Goal: Communication & Community: Answer question/provide support

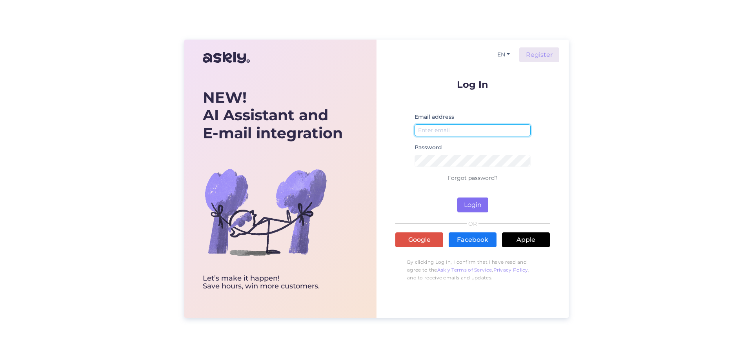
type input "[EMAIL_ADDRESS][DOMAIN_NAME]"
click at [471, 207] on button "Login" at bounding box center [472, 205] width 31 height 15
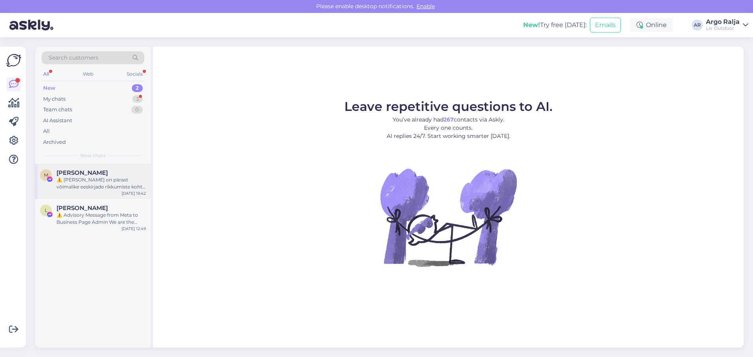
click at [101, 191] on div "M [PERSON_NAME] ⚠️ [PERSON_NAME] on pärast võimalike eeskirjade rikkumiste koht…" at bounding box center [92, 181] width 115 height 35
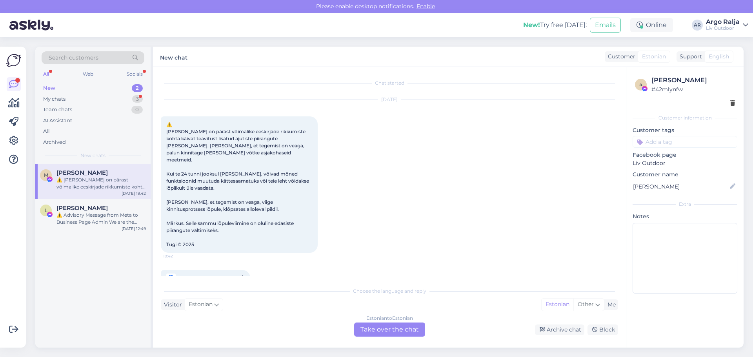
scroll to position [13, 0]
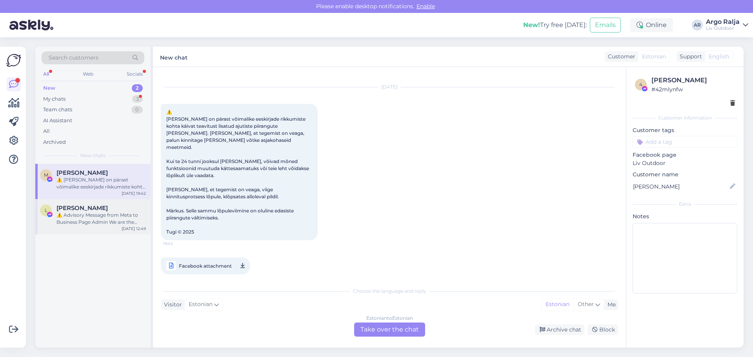
click at [102, 202] on div "L [PERSON_NAME] [DATE] 12:49" at bounding box center [92, 216] width 115 height 35
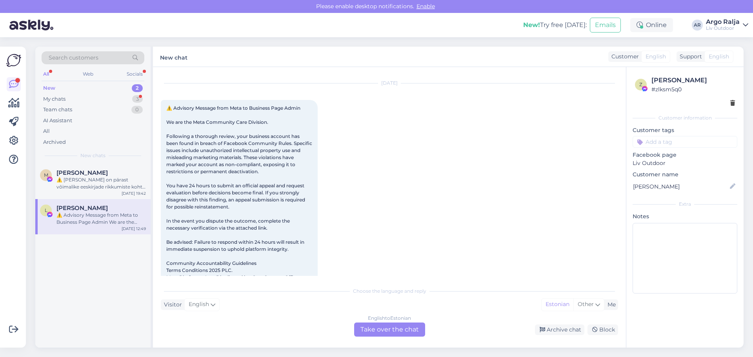
click at [57, 86] on div "New 2" at bounding box center [93, 88] width 103 height 11
click at [375, 326] on div "English to Estonian Take over the chat" at bounding box center [389, 330] width 71 height 14
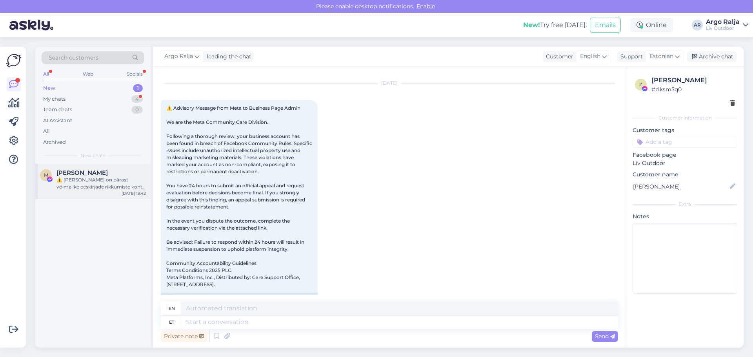
click at [73, 175] on span "[PERSON_NAME]" at bounding box center [81, 172] width 51 height 7
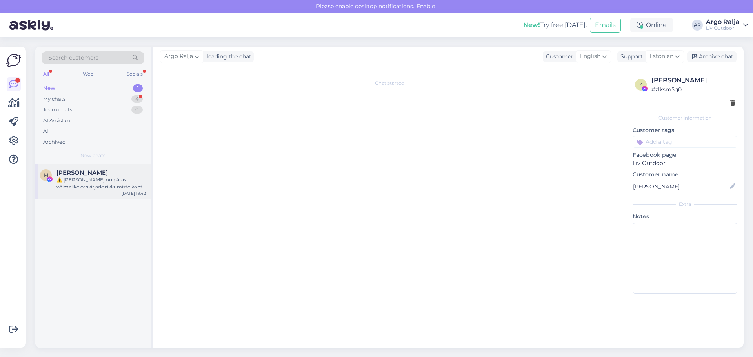
scroll to position [13, 0]
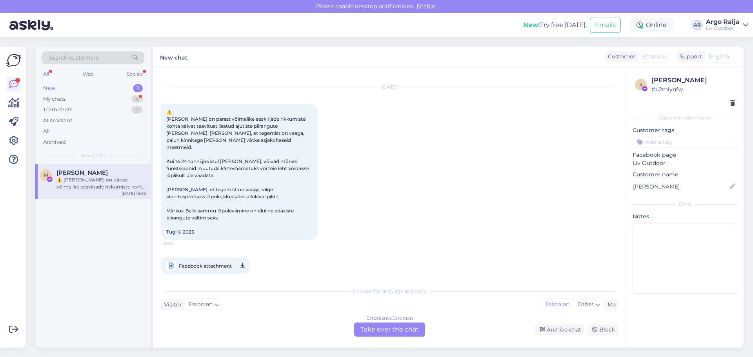
click at [386, 328] on div "Estonian to Estonian Take over the chat" at bounding box center [389, 330] width 71 height 14
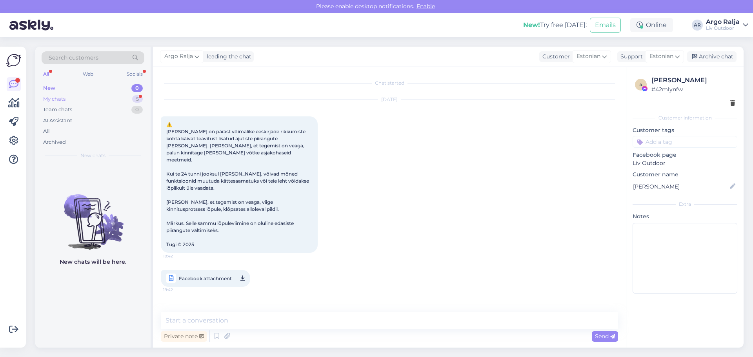
click at [73, 100] on div "My chats 5" at bounding box center [93, 99] width 103 height 11
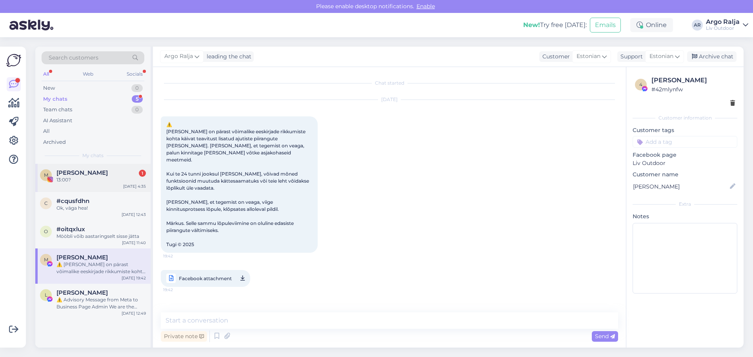
click at [80, 172] on span "[PERSON_NAME]" at bounding box center [81, 172] width 51 height 7
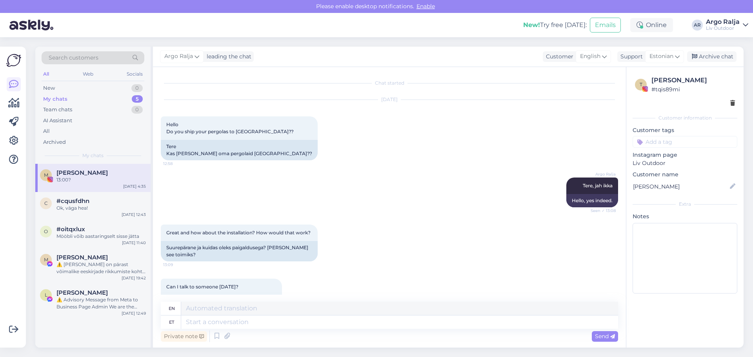
scroll to position [406, 0]
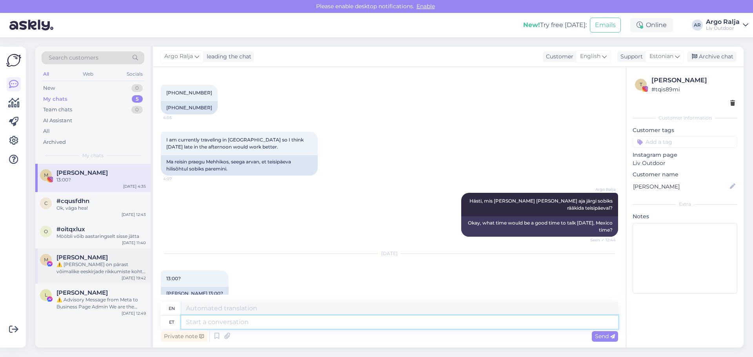
drag, startPoint x: 260, startPoint y: 322, endPoint x: 135, endPoint y: 280, distance: 132.2
click at [260, 320] on textarea at bounding box center [399, 322] width 437 height 13
click at [43, 73] on div "All" at bounding box center [46, 74] width 9 height 10
click at [46, 71] on div "All" at bounding box center [46, 74] width 9 height 10
click at [46, 127] on div "All" at bounding box center [93, 131] width 103 height 11
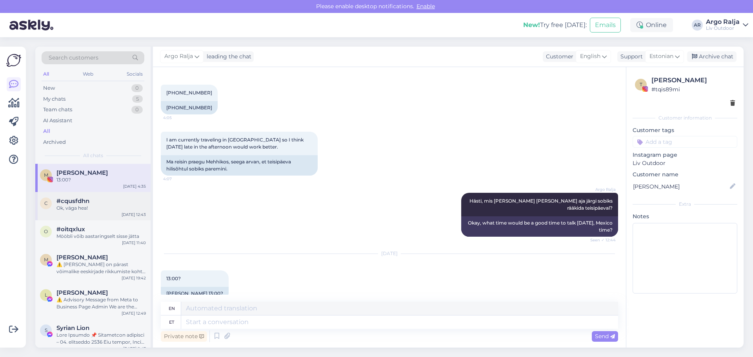
click at [76, 210] on div "Ok, väga hea!" at bounding box center [100, 208] width 89 height 7
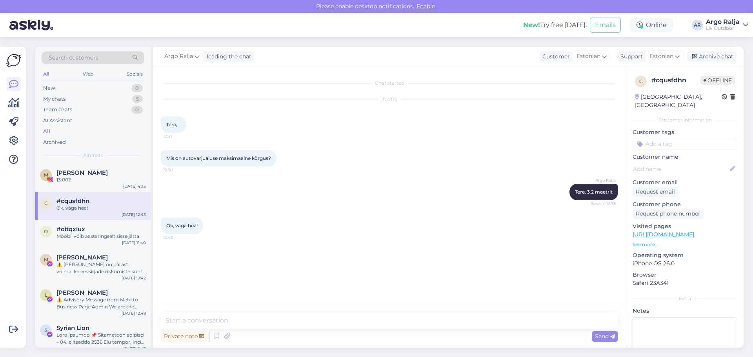
scroll to position [0, 0]
click at [84, 237] on div "Mööbli võib aastaringselt sisse jätta" at bounding box center [100, 236] width 89 height 7
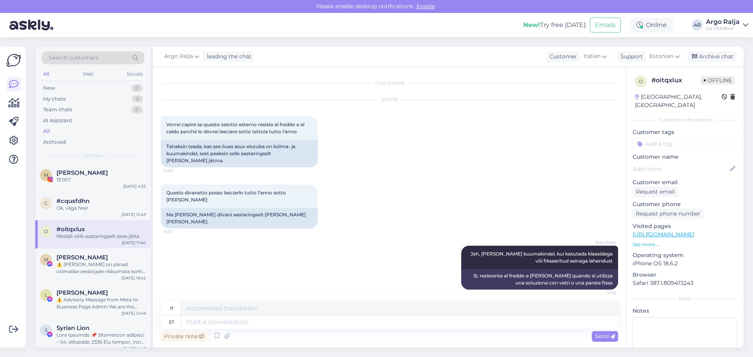
scroll to position [36, 0]
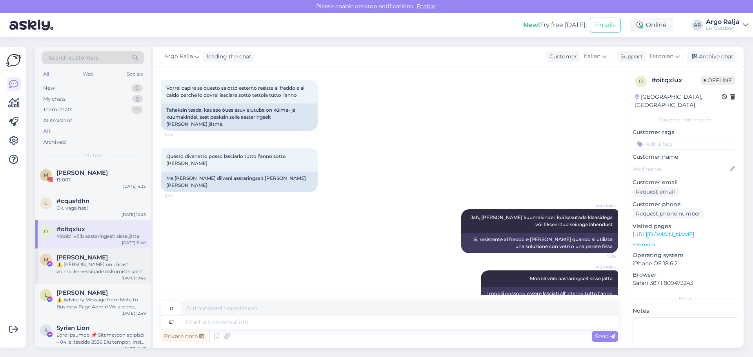
click at [84, 267] on div "⚠️ [PERSON_NAME] on pärast võimalike eeskirjade rikkumiste kohta käivat teavitu…" at bounding box center [100, 268] width 89 height 14
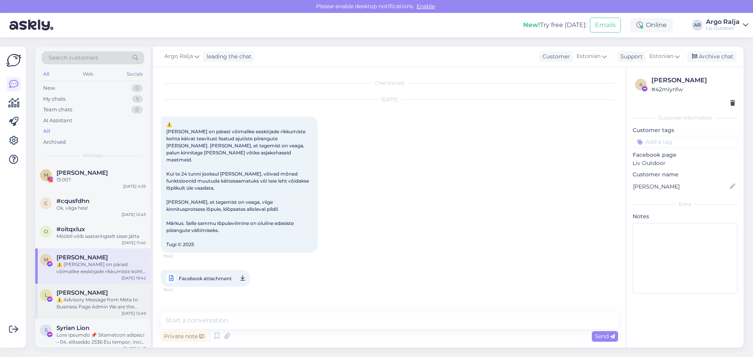
click at [87, 293] on span "[PERSON_NAME]" at bounding box center [81, 292] width 51 height 7
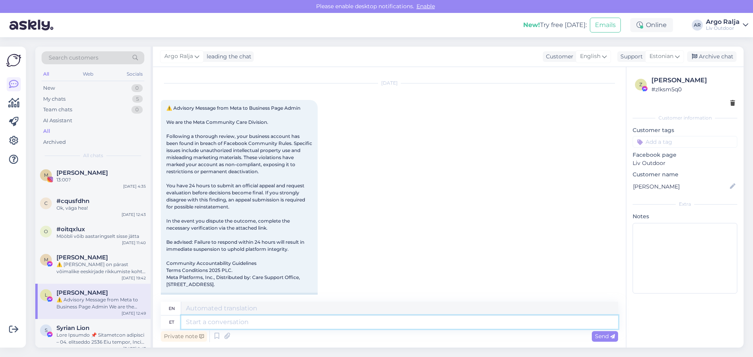
click at [218, 326] on textarea at bounding box center [399, 322] width 437 height 13
click at [263, 320] on textarea at bounding box center [399, 322] width 437 height 13
type textarea "Jah"
type textarea "J"
type textarea "Jah"
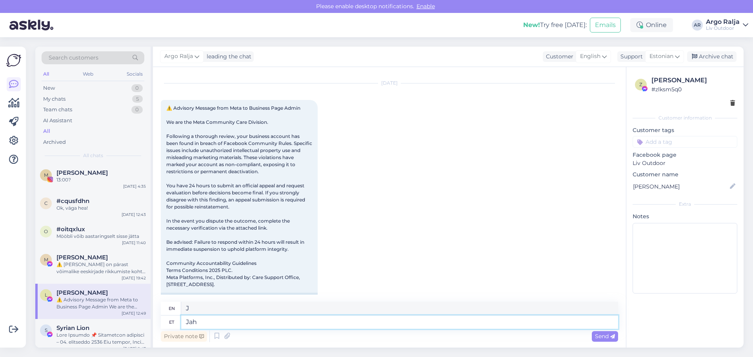
type textarea "Yes"
type textarea "Jah konteiner"
type textarea "Yes container"
type textarea "Jah konteiner kohal"
type textarea "Yes, container present"
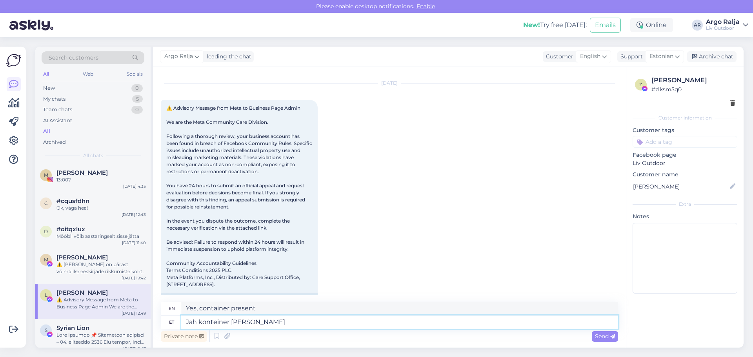
type textarea "Jah konteiner [PERSON_NAME]"
type textarea "Yes, the container is present and"
type textarea "Jah konteiner kohal [PERSON_NAME]"
type textarea "Yes, the container is present and the goods are"
type textarea "Jah konteiner kohal [PERSON_NAME] [PERSON_NAME]"
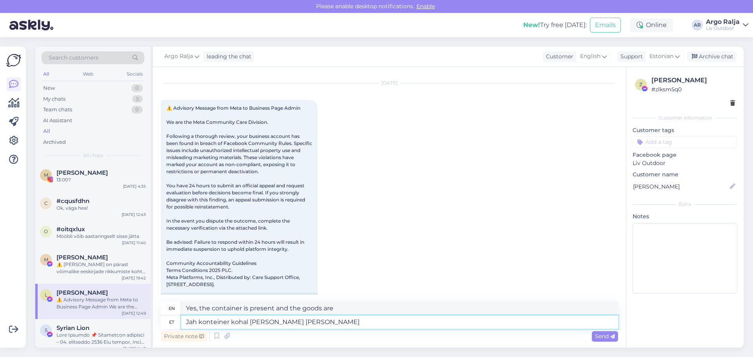
type textarea "Yes, the container is present and the goods are together."
type textarea "Jah konteiner kohal [PERSON_NAME] [PERSON_NAME],"
type textarea "Yes, the container is present and the goods are together,"
type textarea "Jah konteiner kohal [PERSON_NAME] [PERSON_NAME]"
type textarea "Yes, the container is here and the goods are together, I will send it."
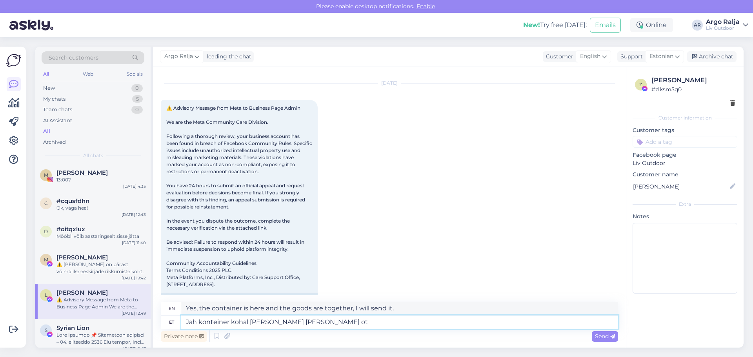
type textarea "Jah konteiner kohal [PERSON_NAME] [PERSON_NAME] ote"
type textarea "Yes, the container is here and the goods are together, I will send the order."
type textarea "Jah konteiner kohal [PERSON_NAME] [PERSON_NAME] otse"
type textarea "Yes, the container is there and the goods are together, I will send it directly"
type textarea "Jah konteiner kohal [PERSON_NAME] [PERSON_NAME] otse kliendile"
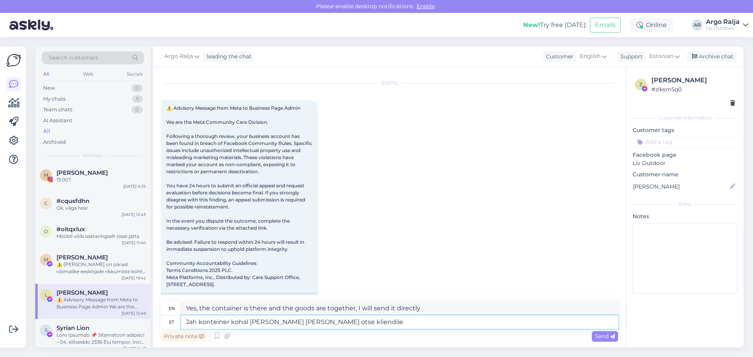
type textarea "Yes, the container is present and the goods are together, I will send it direct…"
drag, startPoint x: 494, startPoint y: 306, endPoint x: 170, endPoint y: 304, distance: 324.0
click at [170, 304] on div "en Yes, the container is present and the goods are together, I will send it dir…" at bounding box center [389, 309] width 457 height 14
drag, startPoint x: 255, startPoint y: 322, endPoint x: 173, endPoint y: 325, distance: 82.1
click at [173, 325] on div "et Jah konteiner kohal [PERSON_NAME] [PERSON_NAME] otse kliendile" at bounding box center [389, 322] width 457 height 13
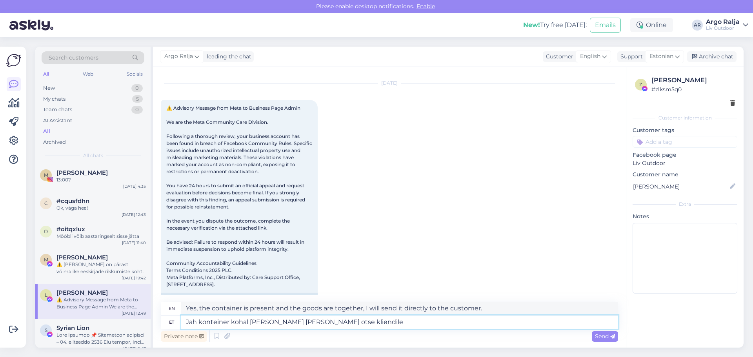
type textarea "[PERSON_NAME] [PERSON_NAME] otse kliendile"
type textarea "goods together, I will send directly to the customer"
click at [190, 320] on textarea "[PERSON_NAME] [PERSON_NAME] otse kliendile" at bounding box center [399, 322] width 437 height 13
type textarea "aup koos, saadan otse kliendile"
type textarea "Thank you, I will send it directly to the customer."
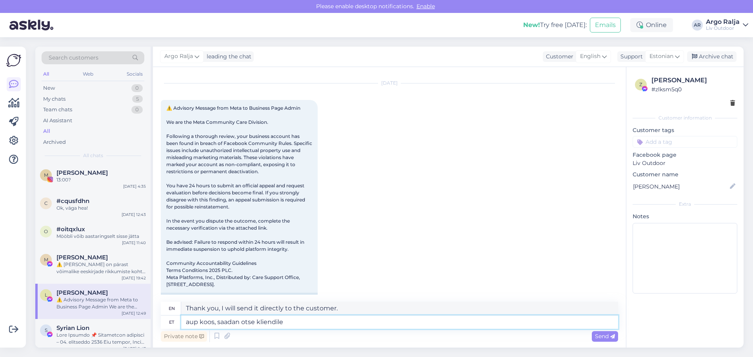
type textarea "[PERSON_NAME] [PERSON_NAME] otse kliendile"
type textarea "The goods are together, I will send them directly to the customer."
click at [308, 324] on textarea "[PERSON_NAME] [PERSON_NAME] otse kliendile" at bounding box center [399, 322] width 437 height 13
type textarea "[PERSON_NAME] [PERSON_NAME] otse kliendile [PERSON_NAME]"
type textarea "The goods are together, I will send them directly to the customer [DATE]"
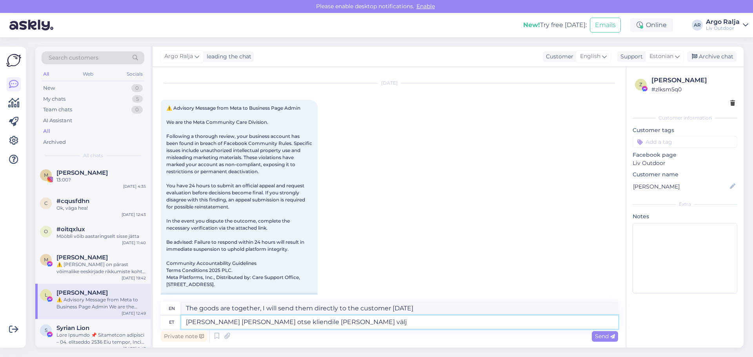
type textarea "[PERSON_NAME] [PERSON_NAME] otse kliendile [PERSON_NAME]"
type textarea "The goods are together, I will send them directly to the customer [DATE]."
drag, startPoint x: 423, startPoint y: 308, endPoint x: 167, endPoint y: 302, distance: 256.6
click at [167, 302] on div "en The goods are together, I will send them directly to the customer [DATE]." at bounding box center [389, 309] width 457 height 14
click at [204, 321] on textarea "[PERSON_NAME] [PERSON_NAME] otse kliendile [PERSON_NAME]" at bounding box center [399, 322] width 437 height 13
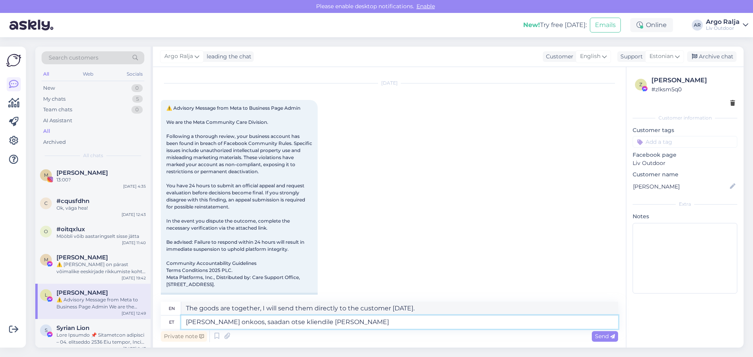
type textarea "[PERSON_NAME] on [PERSON_NAME] otse kliendile [PERSON_NAME]"
type textarea "The goods are ready, I will send them directly to the customer [DATE]."
drag, startPoint x: 231, startPoint y: 322, endPoint x: 341, endPoint y: 325, distance: 110.3
click at [341, 325] on textarea "[PERSON_NAME] on [PERSON_NAME] otse kliendile [PERSON_NAME]" at bounding box center [399, 322] width 437 height 13
type textarea "[PERSON_NAME] on [PERSON_NAME], [PERSON_NAME]"
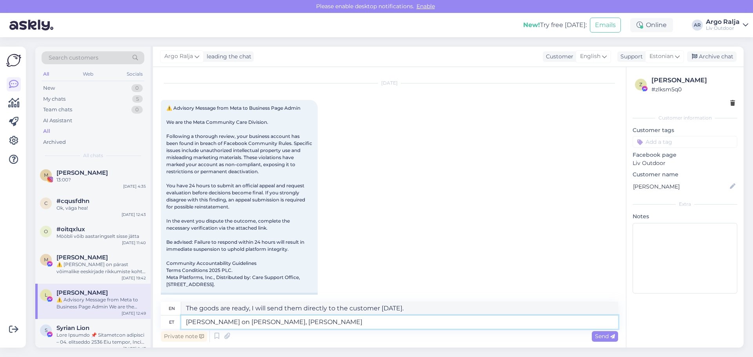
type textarea "The goods are together, but"
type textarea "[PERSON_NAME] on [PERSON_NAME], kuid viimas"
type textarea "The goods are together, but to deliver"
type textarea "[PERSON_NAME] on [PERSON_NAME], kuid viimast"
type textarea "The goods are together, but the last one"
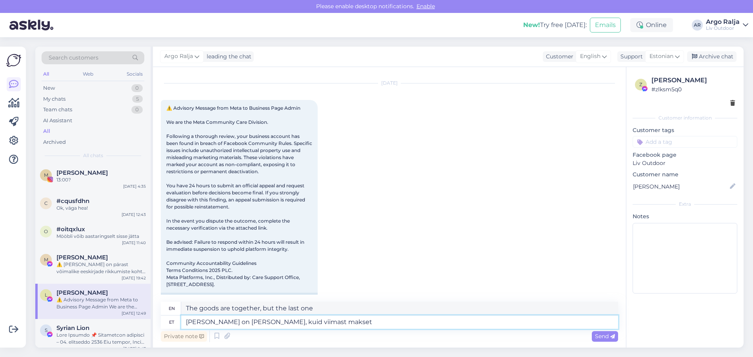
type textarea "[PERSON_NAME] on [PERSON_NAME], kuid viimast makset"
type textarea "The goods are together, but the final payment is due."
type textarea "[PERSON_NAME] on [PERSON_NAME], kuid viimast makset pole l"
type textarea "The goods are together, but the final payment is missing."
type textarea "[PERSON_NAME] on [PERSON_NAME], kuid viimast makset pole laekunud"
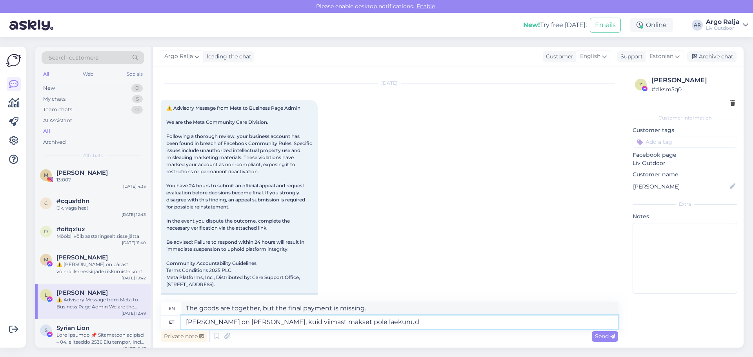
type textarea "The item is together, but the final payment has not been received."
type textarea "[PERSON_NAME] on [PERSON_NAME], kuid viimast makset pole laekunud?"
type textarea "The goods are together, but the final payment has not been received?"
type textarea "[PERSON_NAME] on [PERSON_NAME], kuid viimast makset pole laekunud? Kas saadan"
type textarea "The goods are together, but the final payment has not been received? Should I s…"
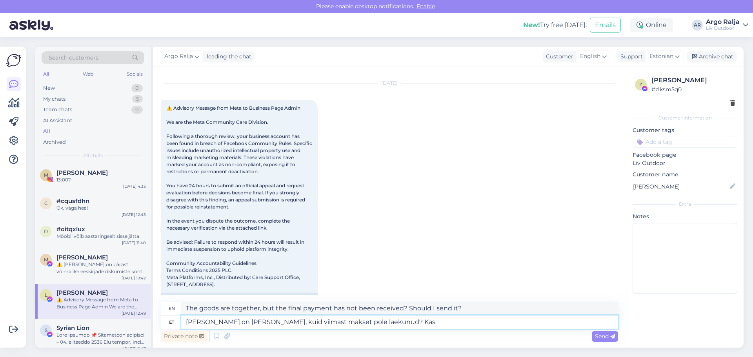
type textarea "[PERSON_NAME] on [PERSON_NAME], kuid viimast makset pole laekunud? Kas"
type textarea "The goods are together, but the final payment has not been received?"
type textarea "[PERSON_NAME] on [PERSON_NAME], kuid viimast makset pole laekunud? Sellega on k…"
type textarea "The goods are ready, but the final payment has not been received? It's urgent,"
type textarea "[PERSON_NAME] on [PERSON_NAME], kuid viimast makset pole laekunud? Sellega on k…"
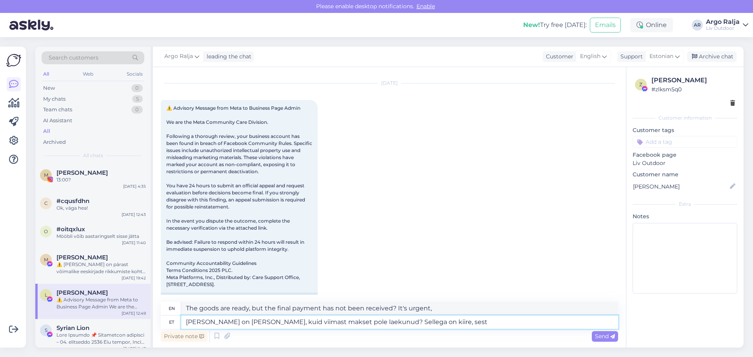
type textarea "The goods are together, but the final payment has not been received? It's urgen…"
type textarea "[PERSON_NAME] on [PERSON_NAME], kuid viimast makset pole laekunud? Sellega on k…"
type textarea "The goods are ready, but the final payment has not been received? It's urgent b…"
type textarea "[PERSON_NAME] on [PERSON_NAME], kuid viimast makset pole laekunud? Sellega on k…"
type textarea "The goods are ready, but the final payment has not been received? It's urgent b…"
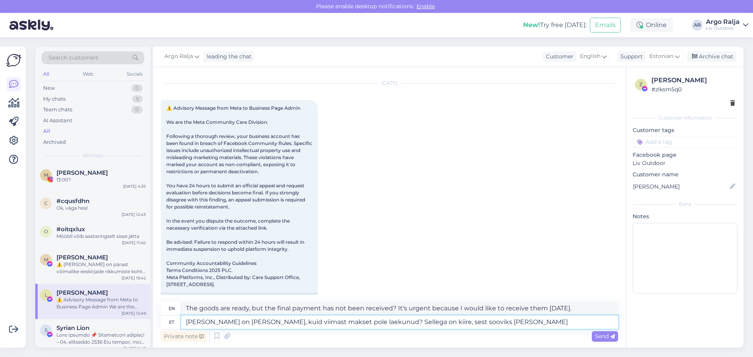
type textarea "[PERSON_NAME] on [PERSON_NAME], kuid viimast makset pole laekunud? Sellega on k…"
type textarea "The item is ready, but the final payment hasn't been received? I need to hurry …"
type textarea "[PERSON_NAME] on [PERSON_NAME], kuid viimast makset pole laekunud? Sellega on k…"
type textarea "The goods are ready, but the final payment has not been received? I need to hur…"
type textarea "[PERSON_NAME] on [PERSON_NAME], kuid viimast makset pole laekunud? Sellega on k…"
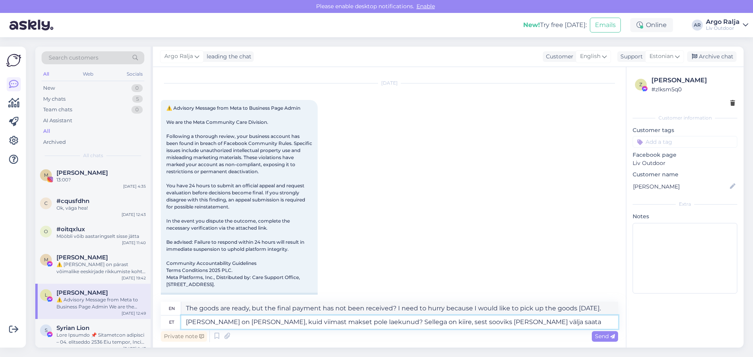
type textarea "The goods are ready, but the final payment has not been received? I'm in a hurr…"
drag, startPoint x: 348, startPoint y: 321, endPoint x: 527, endPoint y: 326, distance: 178.5
click at [527, 326] on textarea "[PERSON_NAME] on [PERSON_NAME], kuid viimast makset pole laekunud? Sellega on k…" at bounding box center [399, 322] width 437 height 13
type textarea "[PERSON_NAME] on [PERSON_NAME], kuid viimast makset pole laekunud?"
type textarea "The goods are together, but the final payment has not been received?"
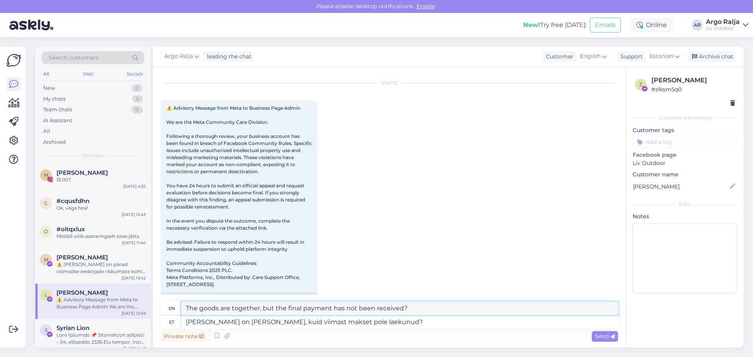
drag, startPoint x: 412, startPoint y: 307, endPoint x: 385, endPoint y: 309, distance: 27.2
click at [385, 309] on textarea "The goods are together, but the final payment has not been received?" at bounding box center [399, 308] width 437 height 13
click at [350, 324] on textarea "[PERSON_NAME] on [PERSON_NAME], kuid viimast makset pole laekunud?" at bounding box center [399, 322] width 437 height 13
type textarea "[PERSON_NAME] on [PERSON_NAME], kuid viimast makset pole laekunud"
type textarea "The item is together, but the final payment has not been received."
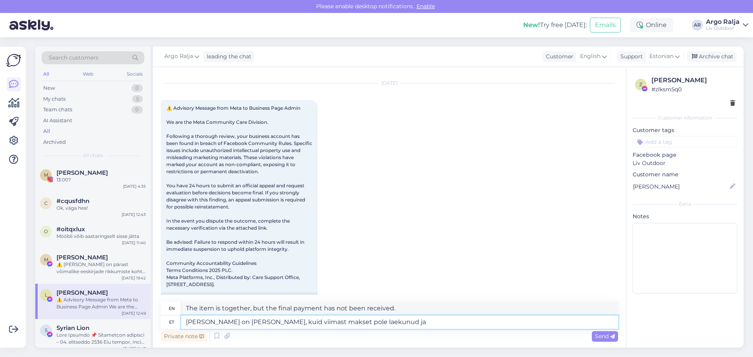
type textarea "[PERSON_NAME] on [PERSON_NAME], kuid viimast makset pole laekunud ja e"
type textarea "The goods are together, but the final payment has not been received and"
type textarea "[PERSON_NAME] on [PERSON_NAME], kuid viimast makset pole laekunud ja ennem"
type textarea "The goods are together, but the final payment has not been received and before"
type textarea "[PERSON_NAME] on [PERSON_NAME], kuid viimast makset pole laekunud ja ennem ma k"
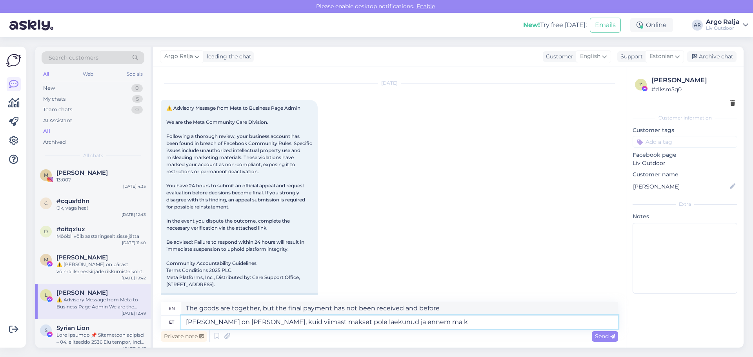
type textarea "The goods are together, but the final payment has not been received and before I"
type textarea "[PERSON_NAME] on [PERSON_NAME], kuid viimast makset pole laekunud ja ennem ma k…"
type textarea "The goods are together, but the final payment has not been received and unfortu…"
type textarea "[PERSON_NAME] on [PERSON_NAME], kuid viimast makset pole laekunud ja ennem ma k…"
type textarea "The goods are together, but the final payment has not been received and unfortu…"
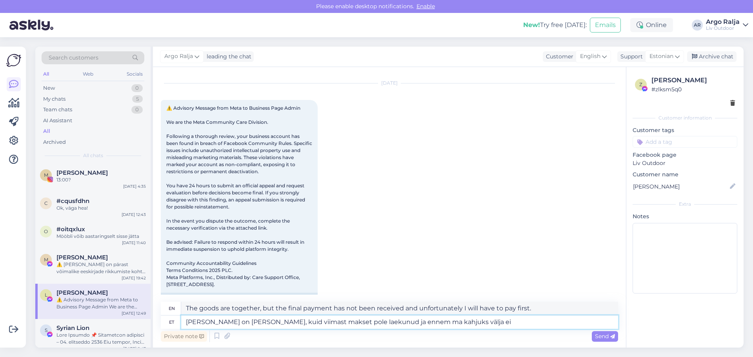
type textarea "[PERSON_NAME] on [PERSON_NAME], kuid viimast makset pole laekunud ja ennem ma k…"
type textarea "The goods are together, but the final payment has not been received and unfortu…"
type textarea "[PERSON_NAME] on [PERSON_NAME], kuid viimast makset pole laekunud ja ennem ma k…"
type textarea "The goods are together, but the final payment has not been received and unfortu…"
type textarea "[PERSON_NAME] on [PERSON_NAME], kuid viimast makset pole laekunud ja ennem ma k…"
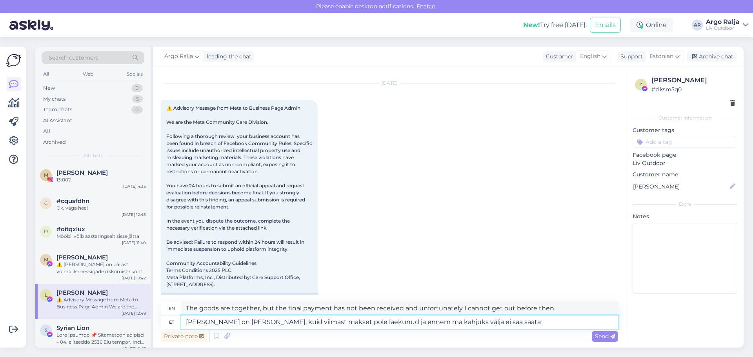
type textarea "The goods are together, but the final payment has not been received and unfortu…"
drag, startPoint x: 582, startPoint y: 308, endPoint x: 199, endPoint y: 310, distance: 382.8
click at [182, 308] on textarea "The goods are together, but the final payment has not been received and unfortu…" at bounding box center [399, 308] width 437 height 13
drag, startPoint x: 479, startPoint y: 326, endPoint x: 169, endPoint y: 322, distance: 310.3
click at [170, 322] on div "et [PERSON_NAME] on [PERSON_NAME], kuid viimast makset pole laekunud ja ennem m…" at bounding box center [389, 322] width 457 height 13
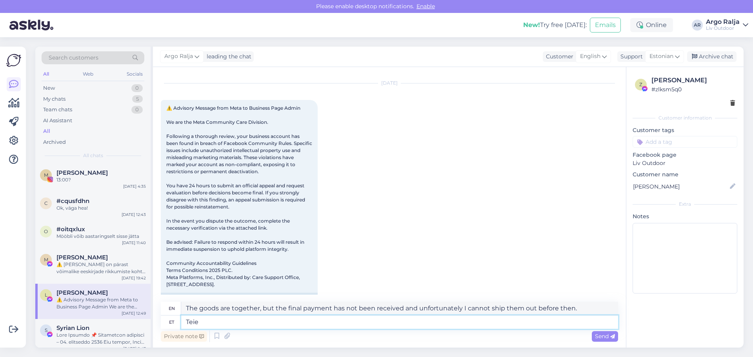
type textarea "Teie"
type textarea "Your"
type textarea "[PERSON_NAME] k"
type textarea "Your customer"
type textarea "[PERSON_NAME] [PERSON_NAME]"
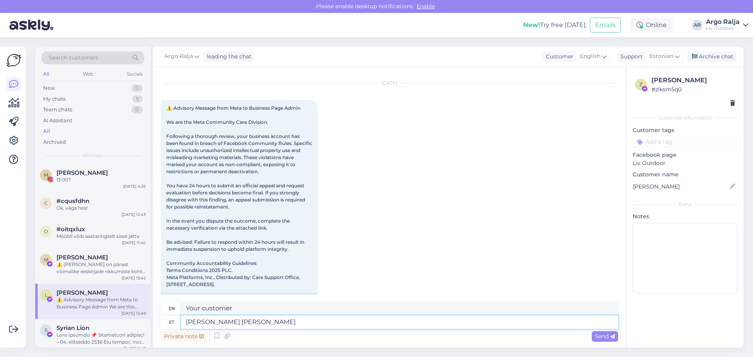
type textarea "Your customer's goods"
type textarea "[PERSON_NAME] [PERSON_NAME] on"
type textarea "Your customer's goods are"
type textarea "[PERSON_NAME] [PERSON_NAME] on [PERSON_NAME]"
type textarea "Your customer's goods are together"
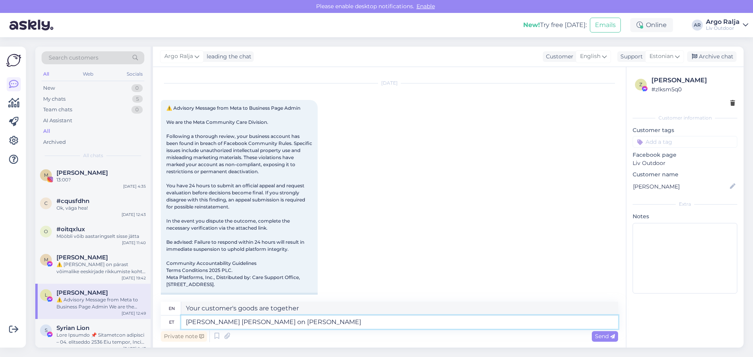
type textarea "[PERSON_NAME] [PERSON_NAME] on [PERSON_NAME]"
type textarea "Your customer's goods are together and"
type textarea "[PERSON_NAME] [PERSON_NAME] on [PERSON_NAME] me s"
type textarea "Your customer's goods are together and we"
type textarea "[PERSON_NAME] [PERSON_NAME] on [PERSON_NAME] me sooviks t"
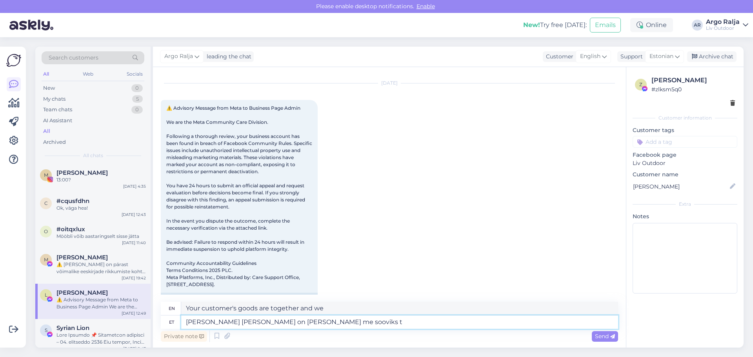
type textarea "Your customer's goods are ready and we would like to"
type textarea "[PERSON_NAME] [PERSON_NAME] on [PERSON_NAME] me sooviks [PERSON_NAME]"
type textarea "Your customer's goods are ready and we would like to ship them out [DATE]."
type textarea "[PERSON_NAME] [PERSON_NAME] on [PERSON_NAME] me sooviks [PERSON_NAME] saata, ku…"
type textarea "Your customer's goods are ready and we would like to ship them out [DATE],"
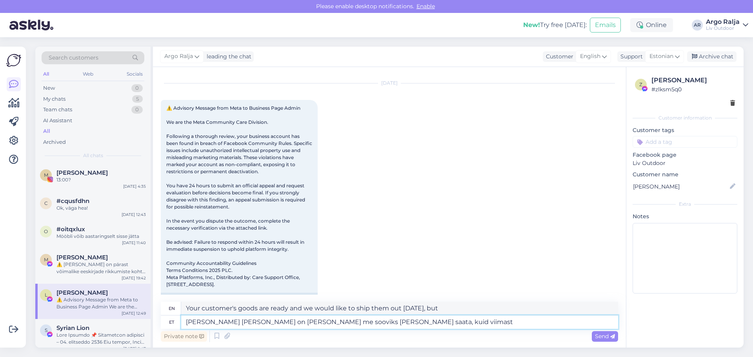
type textarea "[PERSON_NAME] [PERSON_NAME] on [PERSON_NAME] me sooviks [PERSON_NAME] saata, ku…"
type textarea "Your customer's goods are ready and we would like to ship them [DATE], but the …"
type textarea "[PERSON_NAME] [PERSON_NAME] on [PERSON_NAME] me sooviks [PERSON_NAME] saata, ku…"
type textarea "Your customer's goods are ready and we would like to ship them [DATE], but the …"
type textarea "[PERSON_NAME] [PERSON_NAME] on [PERSON_NAME] me sooviks [PERSON_NAME] saata, ku…"
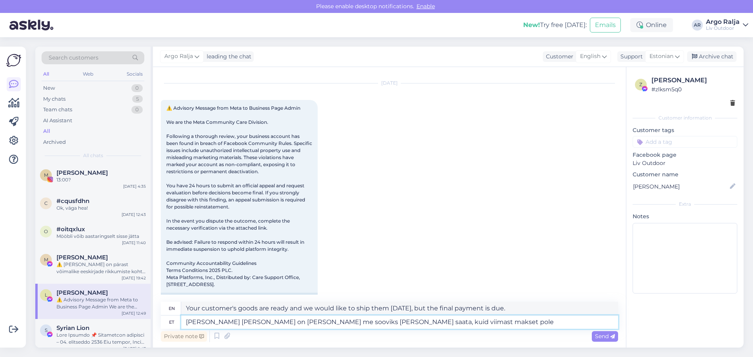
type textarea "Your customer's goods are ready and we would like to ship them [DATE], but the …"
type textarea "[PERSON_NAME] [PERSON_NAME] on [PERSON_NAME] me sooviks [PERSON_NAME] saata, ku…"
type textarea "Your customer's goods are ready and we would like to ship them out [DATE], but …"
type textarea "[PERSON_NAME] [PERSON_NAME] on [PERSON_NAME] me sooviks [PERSON_NAME] saata, ku…"
type textarea "Your customer's item is ready and we would like to ship it [DATE], but the fina…"
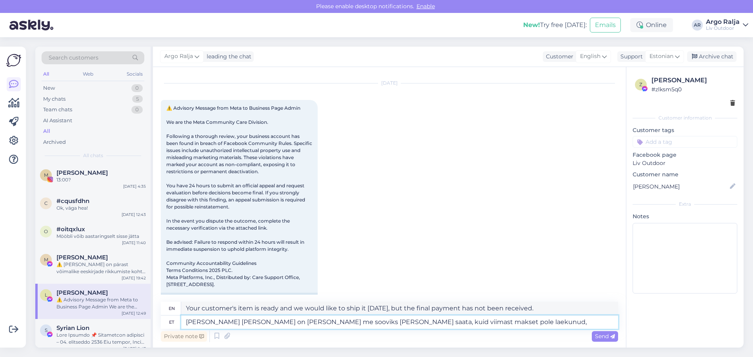
type textarea "[PERSON_NAME] [PERSON_NAME] on [PERSON_NAME] me sooviks [PERSON_NAME] saata, ku…"
type textarea "Your customer's goods are ready and we would like to ship them out [DATE], but …"
type textarea "[PERSON_NAME] [PERSON_NAME] on [PERSON_NAME] me sooviks [PERSON_NAME] saata, ku…"
type textarea "Your customer's goods are ready and we would like to ship them out [DATE], but …"
type textarea "[PERSON_NAME] [PERSON_NAME] on [PERSON_NAME] me sooviks [PERSON_NAME] saata, ku…"
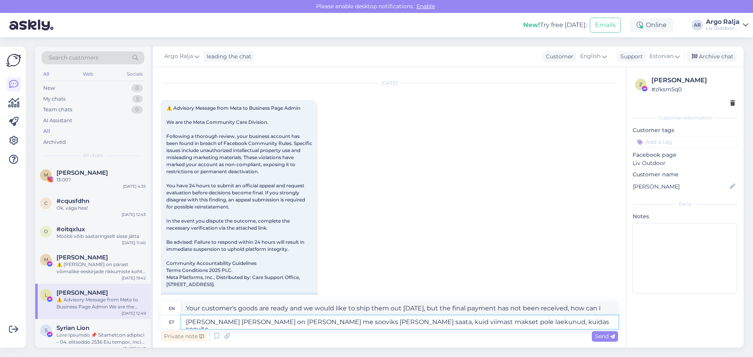
type textarea "Your customer's goods are ready and we would like to ship them out [DATE], but …"
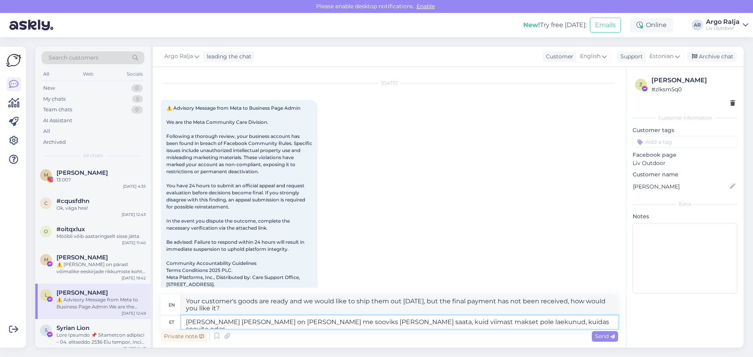
type textarea "[PERSON_NAME] [PERSON_NAME] on [PERSON_NAME] me sooviks [PERSON_NAME] saata, ku…"
type textarea "Your customer's goods are ready and we would like to ship them out [DATE], but …"
type textarea "Teie kliendi [PERSON_NAME] on [PERSON_NAME] me sooviks [PERSON_NAME] saata, kui…"
type textarea "Your customer's goods are ready and we would like to ship them [DATE], but the …"
drag, startPoint x: 186, startPoint y: 301, endPoint x: 227, endPoint y: 310, distance: 42.2
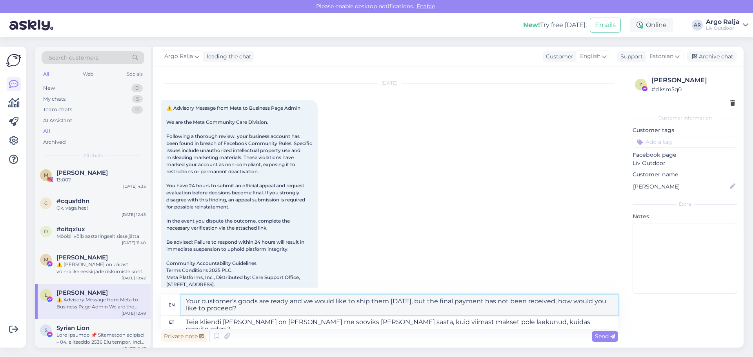
click at [232, 310] on textarea "Your customer's goods are ready and we would like to ship them [DATE], but the …" at bounding box center [399, 305] width 437 height 20
drag, startPoint x: 540, startPoint y: 324, endPoint x: 171, endPoint y: 320, distance: 368.3
click at [171, 320] on div "et [PERSON_NAME] [PERSON_NAME] on [PERSON_NAME] me sooviks [PERSON_NAME] saata,…" at bounding box center [389, 322] width 457 height 13
type textarea "Ei"
type textarea "[DATE]"
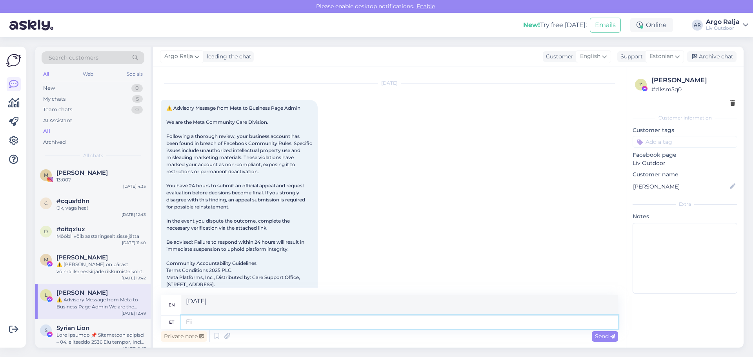
type textarea "Ei"
type textarea "No"
type textarea "Ei see"
type textarea "No, that"
type textarea "Ei see tuleb"
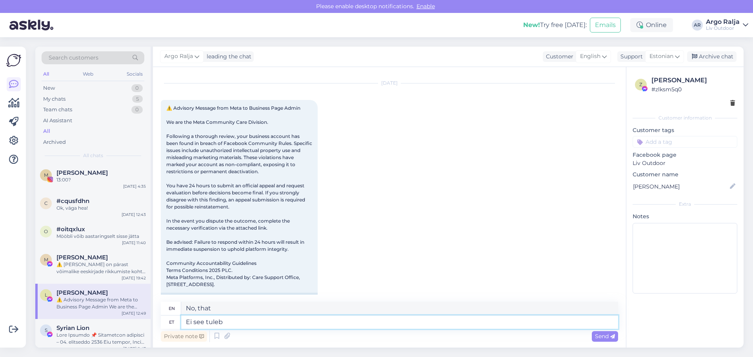
type textarea "No, it's coming."
type textarea "Ei see tuleb j"
type textarea "No, it's coming soon."
type textarea "Ei see tuleb jär"
type textarea "No, it's coming."
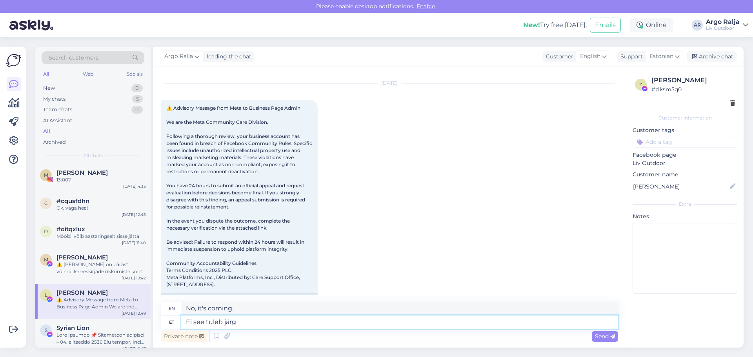
type textarea "Ei see tuleb järgm"
type textarea "No, that's next."
type textarea "Ei see tuleb järgmise k"
type textarea "No, that's coming next."
type textarea "Ei see tuleb järgmise konteineriga"
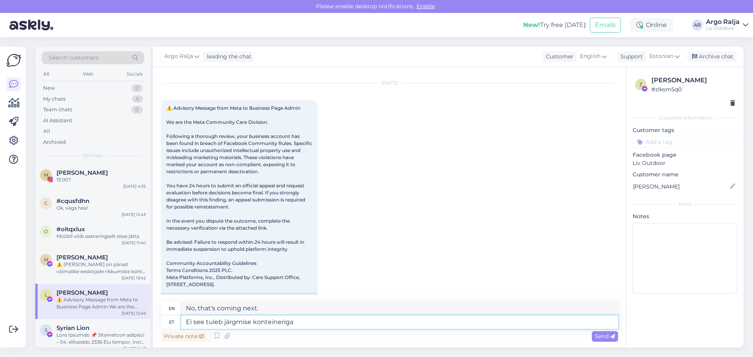
type textarea "No, it comes with the next container."
type textarea "Ei see tuleb järgmise konteineriga mille e"
type textarea "No, it comes with the next container which"
type textarea "Ei see tuleb järgmise konteineriga mille eeldatav s"
type textarea "No, it will come with the next container which is expected"
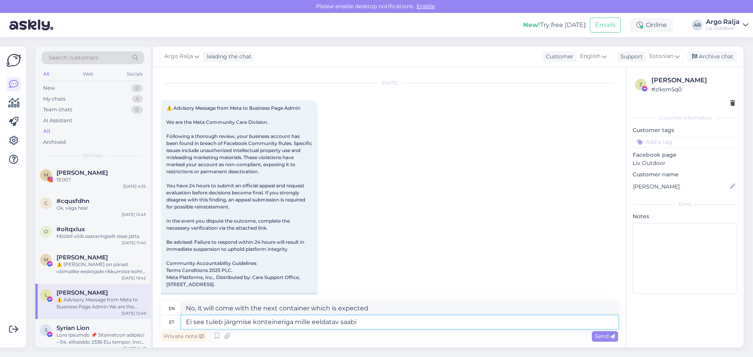
type textarea "Ei see tuleb järgmise konteineriga mille eeldatav saabis"
type textarea "No, it will come with the next container that is expected to arrive."
type textarea "Ei see tuleb järgmise konteineriga mille eeldatav saabumis"
type textarea "No, it will come with the next container, which is expected to arrive"
type textarea "Ei see tuleb järgmise konteineriga mille eeldatav saabumis ae"
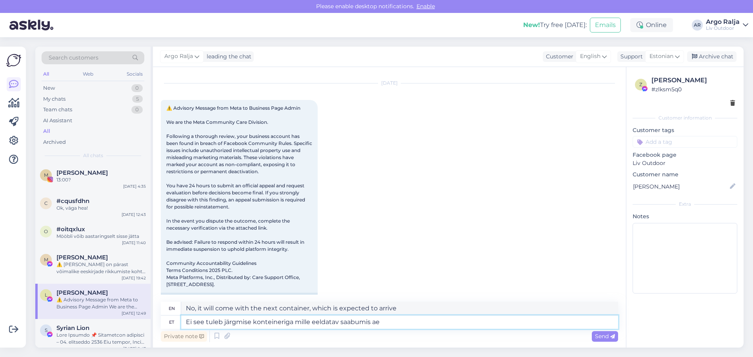
type textarea "No, it will come with the next container, which is expected to arrive in"
type textarea "Ei see tuleb järgmise konteineriga mille eeldatav saabumis aeg"
type textarea "No, it will come with the next container with an estimated arrival time."
type textarea "Ei see tuleb järgmise konteineriga mille eeldatav saabumis aega näi"
type textarea "No, it will come with the next container, the estimated arrival time is"
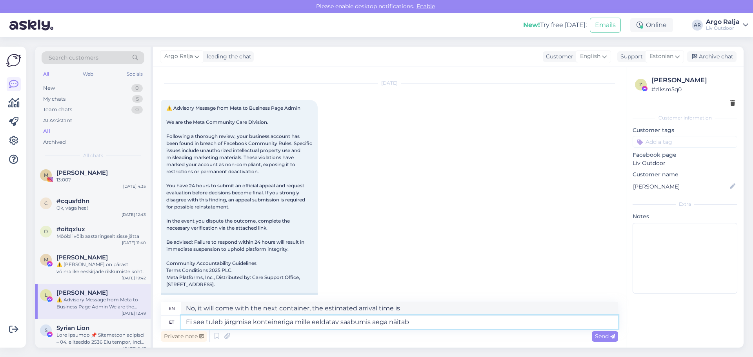
type textarea "Ei see tuleb järgmise konteineriga mille eeldatav saabumis aega näitab"
type textarea "No, it will come with the next container, which shows the estimated arrival tim…"
type textarea "Ei see tuleb järgmise konteineriga mille eeldatav saabumis aega näitab 6"
type textarea "No, it will come with the next container, which has an estimated arrival time o…"
type textarea "Ei see tuleb järgmise konteineriga mille eeldatav saabumis aega näitab [DATE]"
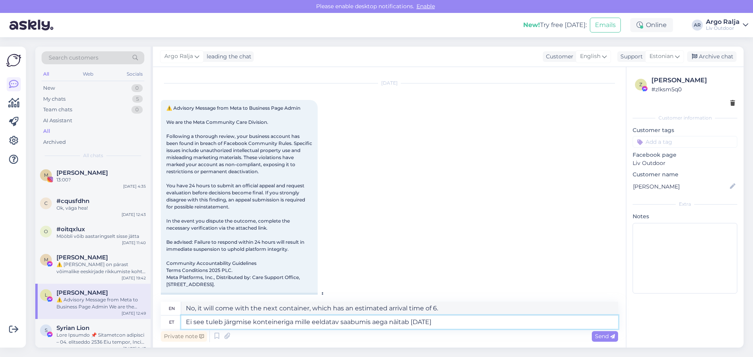
type textarea "No, it will come with the next container, which is expected to arrive on [DATE]"
drag, startPoint x: 456, startPoint y: 308, endPoint x: 191, endPoint y: 315, distance: 264.9
click at [186, 315] on div "en No, it will come with the next container, which is expected to arrive on [DA…" at bounding box center [389, 309] width 457 height 14
drag, startPoint x: 463, startPoint y: 324, endPoint x: 169, endPoint y: 324, distance: 294.6
click at [169, 324] on div "et Ei see tuleb järgmise konteineriga mille eeldatav saabumis aega näitab [DATE]" at bounding box center [389, 322] width 457 height 13
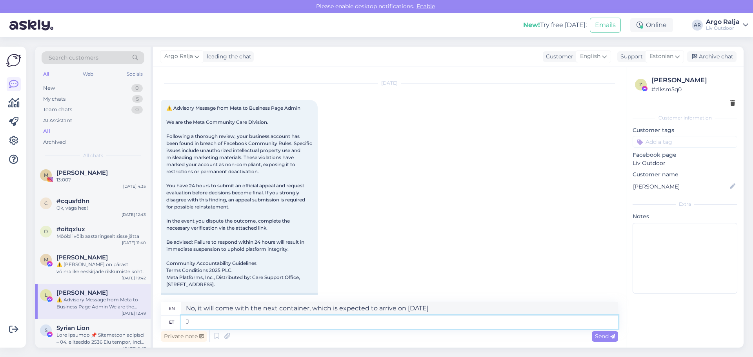
type textarea "[PERSON_NAME]"
type textarea "And"
type textarea "Jah"
type textarea "Yes"
type textarea "Jah,"
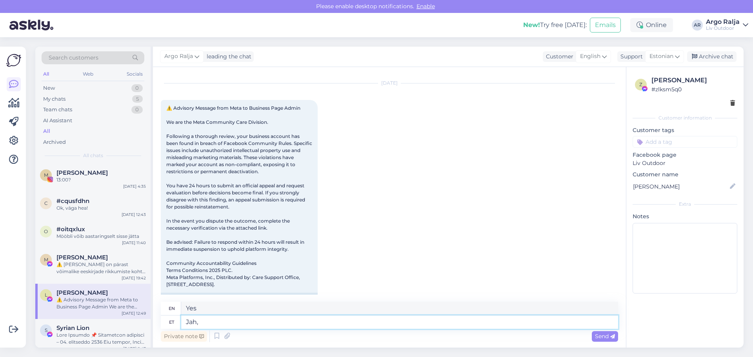
type textarea "Yes,"
type textarea "Jah, saadan"
type textarea "Yes, I will send"
type textarea "Jah, saadan sinu"
type textarea "Yes, I will send you"
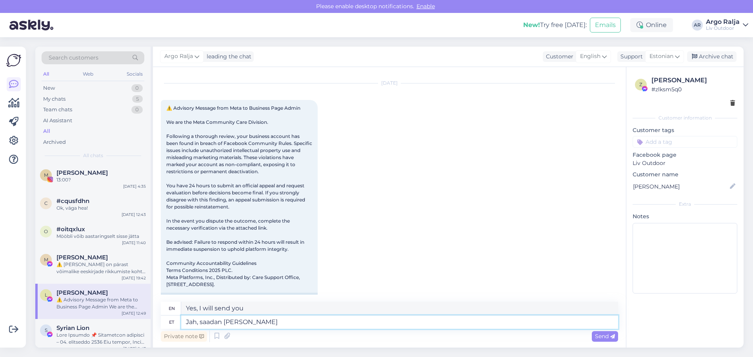
type textarea "Jah, saadan [PERSON_NAME]"
type textarea "Yes, I will send to your warehouse."
click at [224, 322] on textarea "Jah, saadan [PERSON_NAME]" at bounding box center [399, 322] width 437 height 13
type textarea "Jah, [PERSON_NAME] [PERSON_NAME]"
type textarea "Yes, I will ship to your warehouse [DATE]."
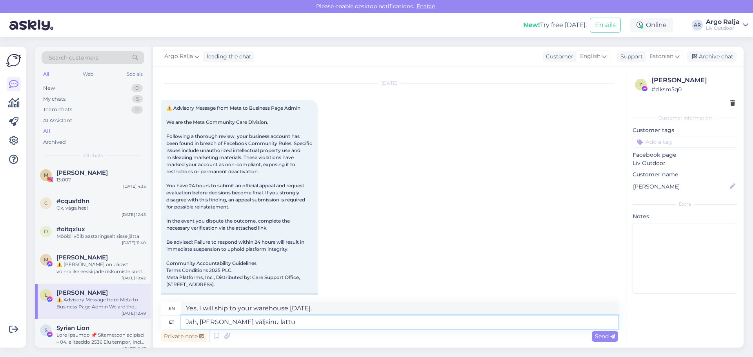
type textarea "Jah, [PERSON_NAME] väljasinu lattu"
type textarea "Yes, I will ship it out to your warehouse [DATE]."
drag, startPoint x: 337, startPoint y: 308, endPoint x: 197, endPoint y: 309, distance: 139.6
click at [182, 309] on textarea "Yes, I will ship it out to your warehouse [DATE]." at bounding box center [399, 308] width 437 height 13
click at [326, 323] on textarea "Jah, [PERSON_NAME] välja [PERSON_NAME]" at bounding box center [399, 322] width 437 height 13
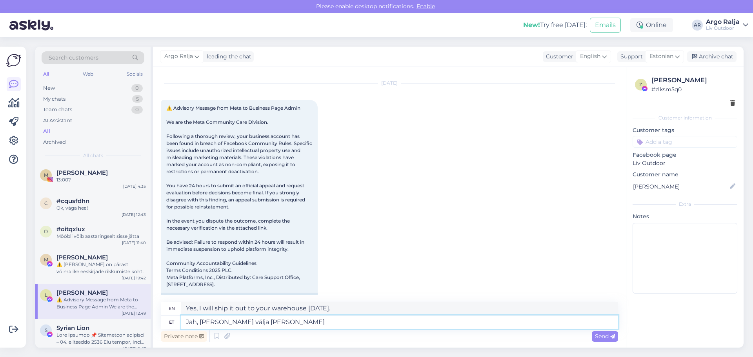
click at [239, 321] on textarea "Jah, [PERSON_NAME] välja [PERSON_NAME]" at bounding box center [399, 322] width 437 height 13
type textarea "Jah, saadan [PERSON_NAME] kauba välja [PERSON_NAME]"
type textarea "Yes, I will ship this item out to your warehouse [DATE]."
drag, startPoint x: 374, startPoint y: 310, endPoint x: 189, endPoint y: 315, distance: 184.8
click at [177, 315] on div "en Yes, I will ship this item out to your warehouse [DATE]." at bounding box center [389, 309] width 457 height 14
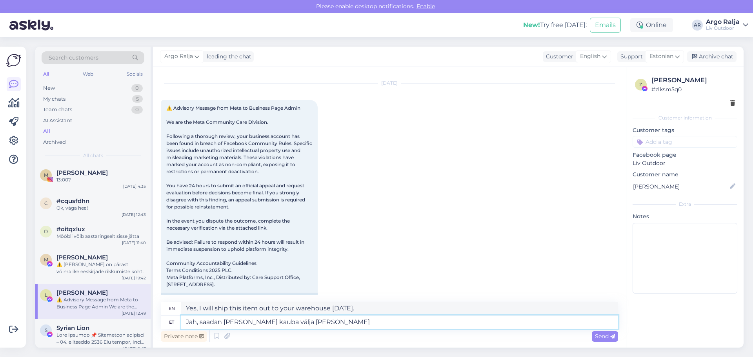
drag, startPoint x: 342, startPoint y: 326, endPoint x: 162, endPoint y: 325, distance: 180.0
click at [162, 325] on div "et Jah, saadan [PERSON_NAME] kauba välja [PERSON_NAME]" at bounding box center [389, 322] width 457 height 13
type textarea "H"
type textarea "Häs"
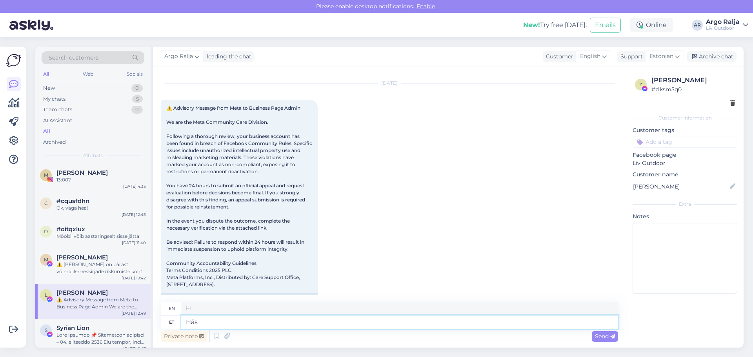
type textarea "Hey"
type textarea "Hästi"
type textarea "Well"
type textarea "Hästi,"
type textarea "Well,"
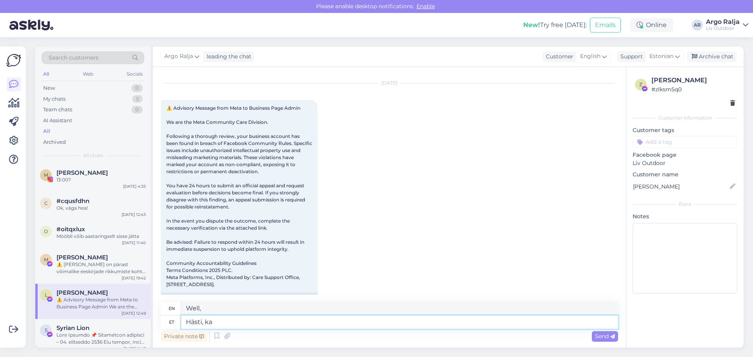
type textarea "Hästi, ka"
type textarea "Okay, too."
type textarea "Hästi, ka see"
type textarea "Okay, also"
type textarea "Hästi, ka see"
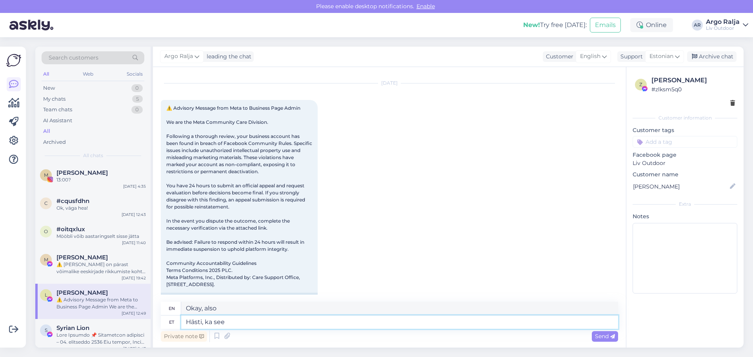
type textarea "Okay, that too."
type textarea "Hästi, ka see [PERSON_NAME]"
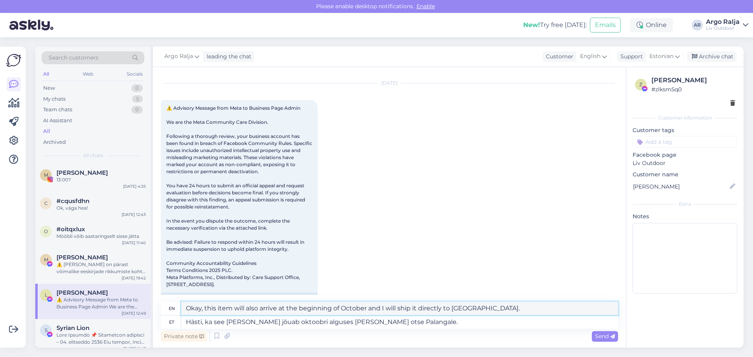
drag, startPoint x: 504, startPoint y: 311, endPoint x: 185, endPoint y: 307, distance: 319.3
click at [183, 307] on textarea "Okay, this item will also arrive at the beginning of October and I will ship it…" at bounding box center [399, 308] width 437 height 13
drag, startPoint x: 415, startPoint y: 323, endPoint x: 173, endPoint y: 327, distance: 241.7
click at [174, 327] on div "et Hästi, ka see [PERSON_NAME] jõuab oktoobri alguses [PERSON_NAME] otse Palang…" at bounding box center [389, 322] width 457 height 13
drag, startPoint x: 372, startPoint y: 308, endPoint x: 174, endPoint y: 310, distance: 197.7
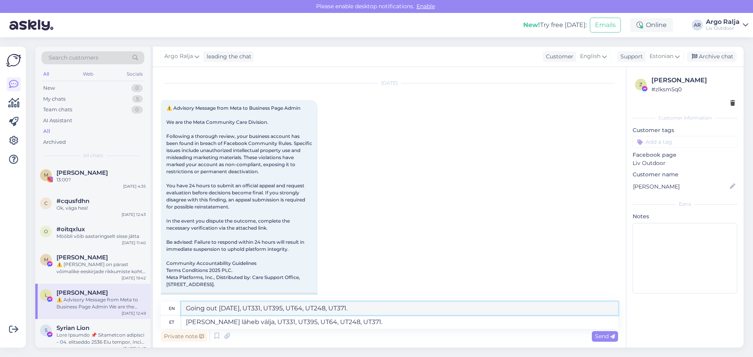
click at [173, 310] on div "en Going out [DATE], UT331, UT395, UT64, UT248, UT371." at bounding box center [389, 309] width 457 height 14
drag, startPoint x: 370, startPoint y: 324, endPoint x: 156, endPoint y: 335, distance: 214.8
click at [158, 335] on div "Chat started [DATE] 12:49 Facebook attachment 12:49 en Going out [DATE], UT331,…" at bounding box center [389, 207] width 473 height 281
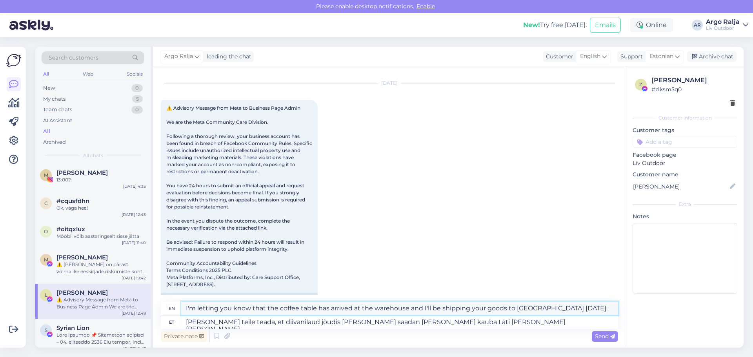
drag, startPoint x: 566, startPoint y: 310, endPoint x: 150, endPoint y: 317, distance: 416.2
click at [151, 317] on div "Search customers All Web Socials New 0 My chats 5 Team chats 0 AI Assistant All…" at bounding box center [389, 197] width 708 height 301
